Goal: Check status: Check status

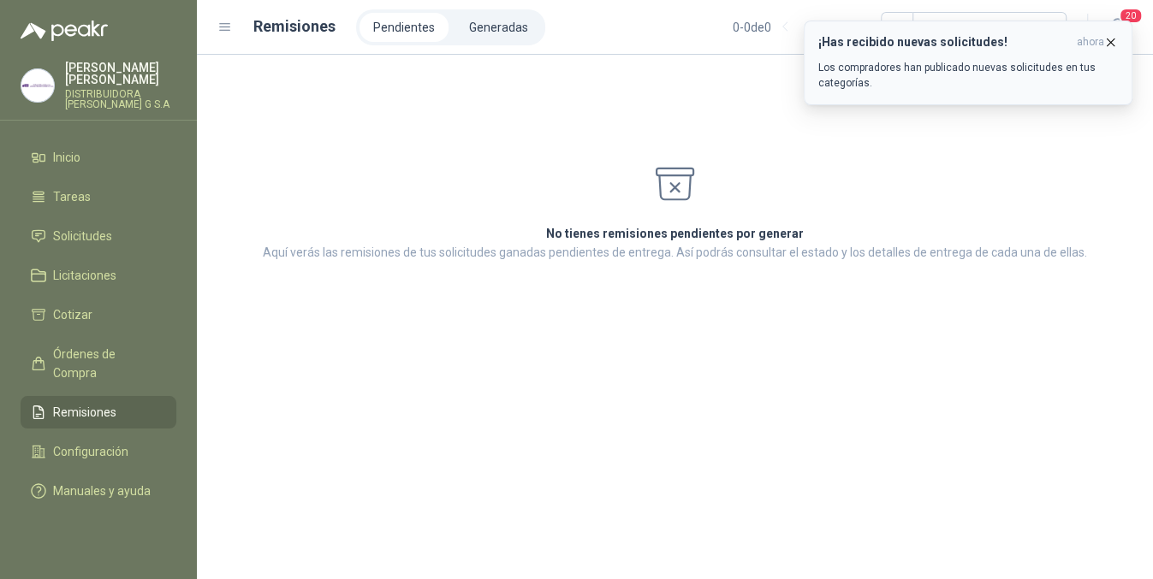
click at [1113, 29] on button "¡Has recibido nuevas solicitudes! ahora Los compradores han publicado nuevas so…" at bounding box center [967, 63] width 329 height 85
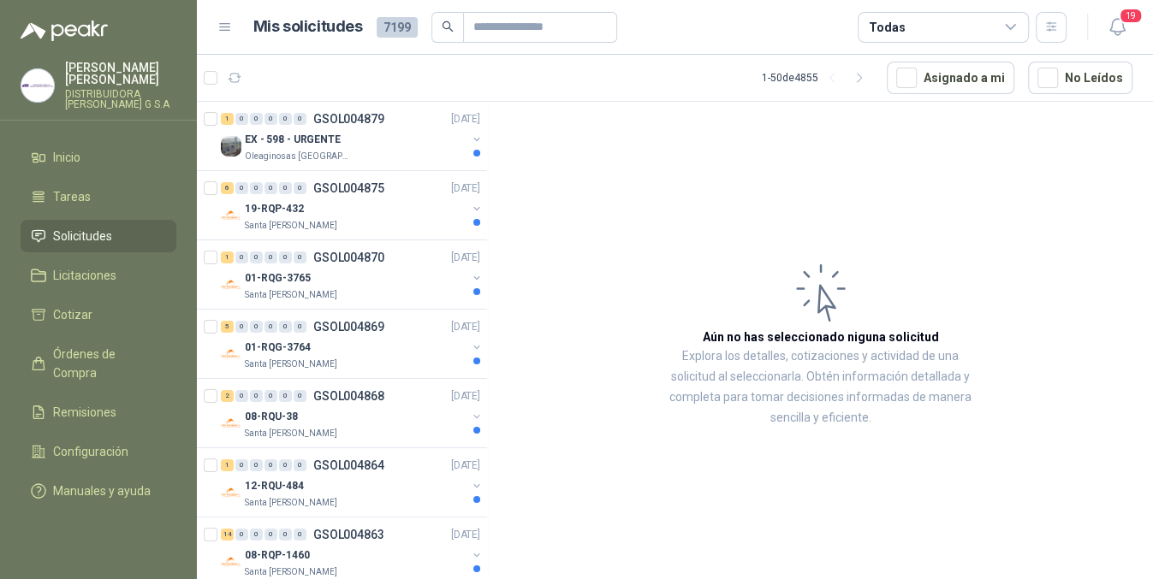
click at [53, 363] on ul "Inicio Tareas Solicitudes Licitaciones Cotizar Órdenes de Compra Remisiones Con…" at bounding box center [98, 327] width 197 height 373
click at [56, 396] on link "Remisiones" at bounding box center [99, 412] width 156 height 33
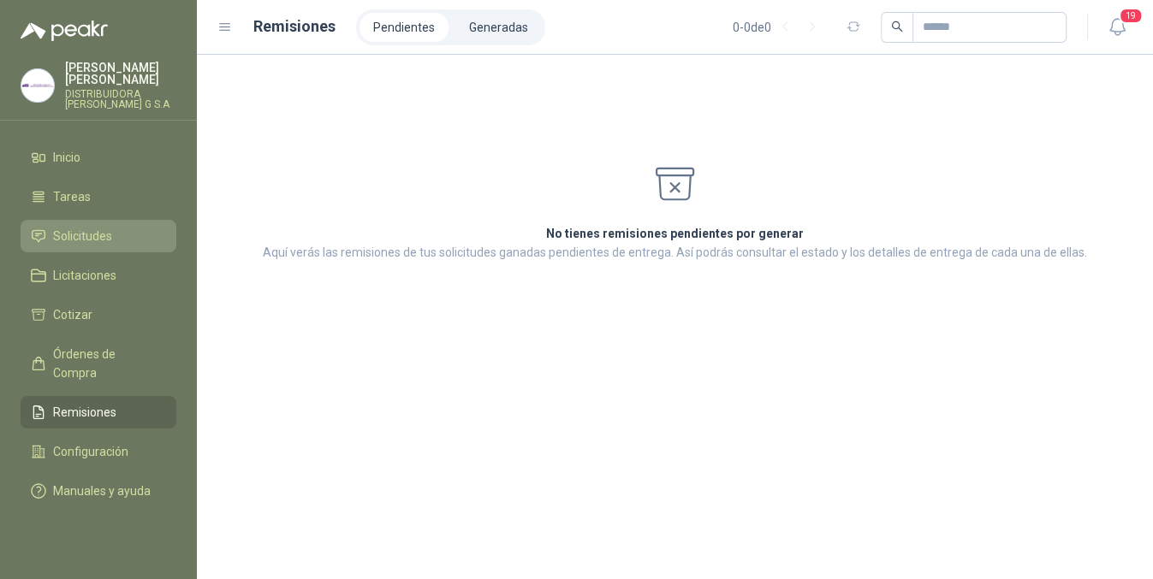
click at [89, 227] on span "Solicitudes" at bounding box center [82, 236] width 59 height 19
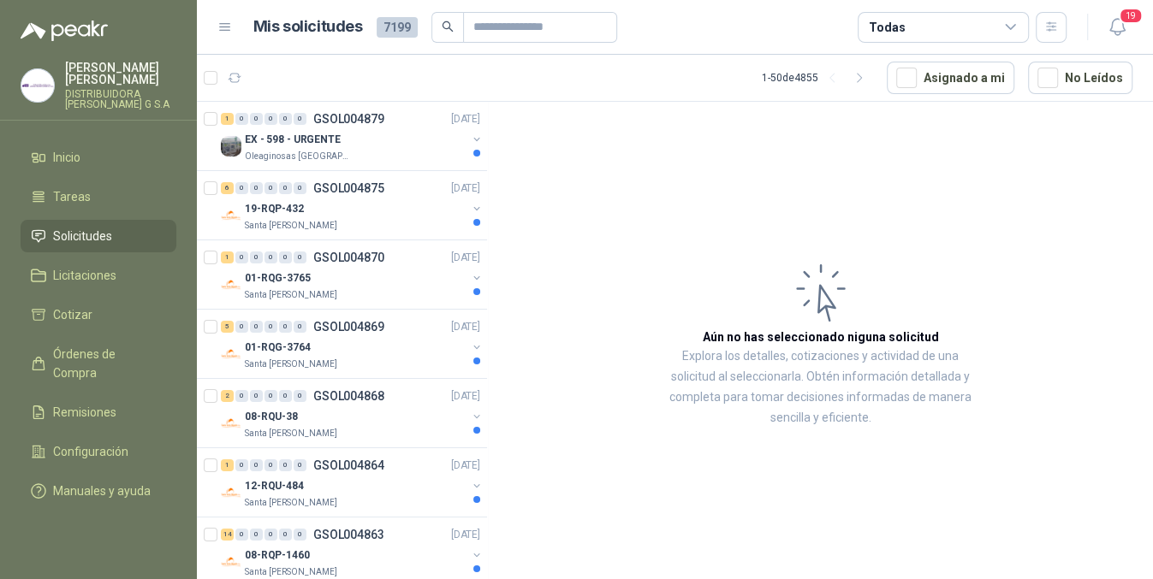
click at [416, 127] on div "1 0 0 0 0 0 GSOL004879 [DATE]" at bounding box center [352, 119] width 263 height 21
